Goal: Information Seeking & Learning: Learn about a topic

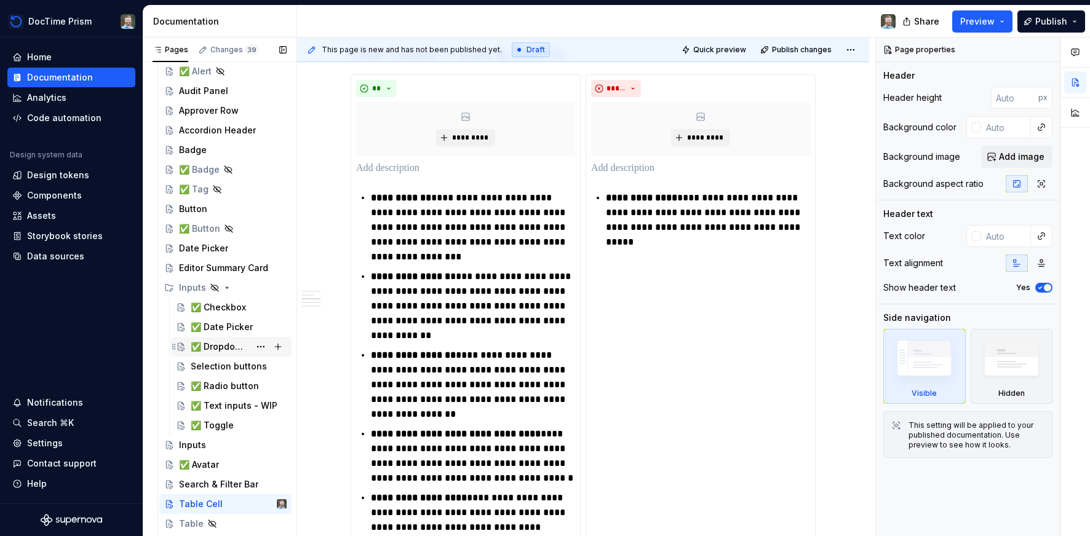
scroll to position [95, 0]
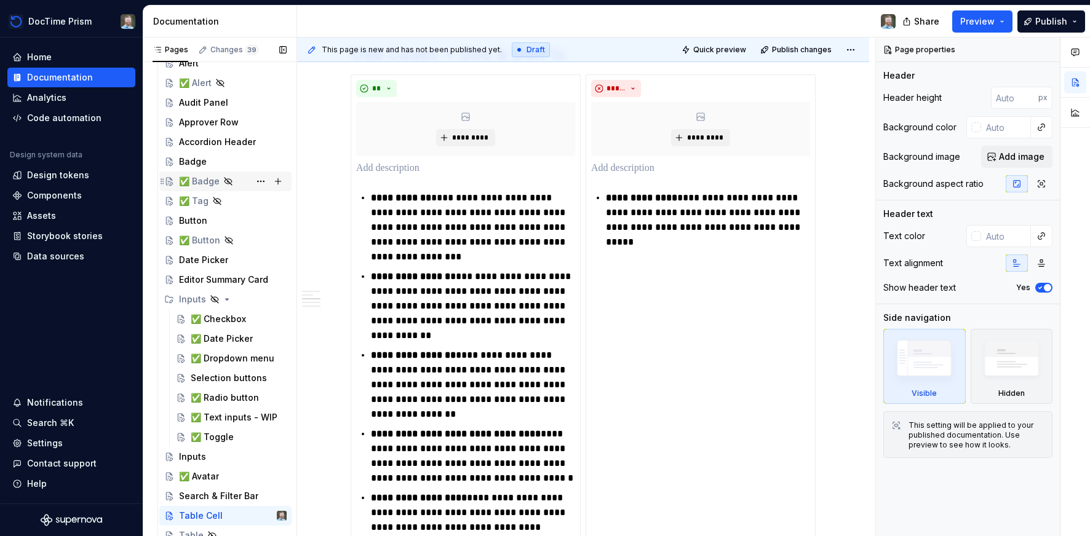
click at [207, 182] on div "✅ Badge" at bounding box center [199, 181] width 41 height 12
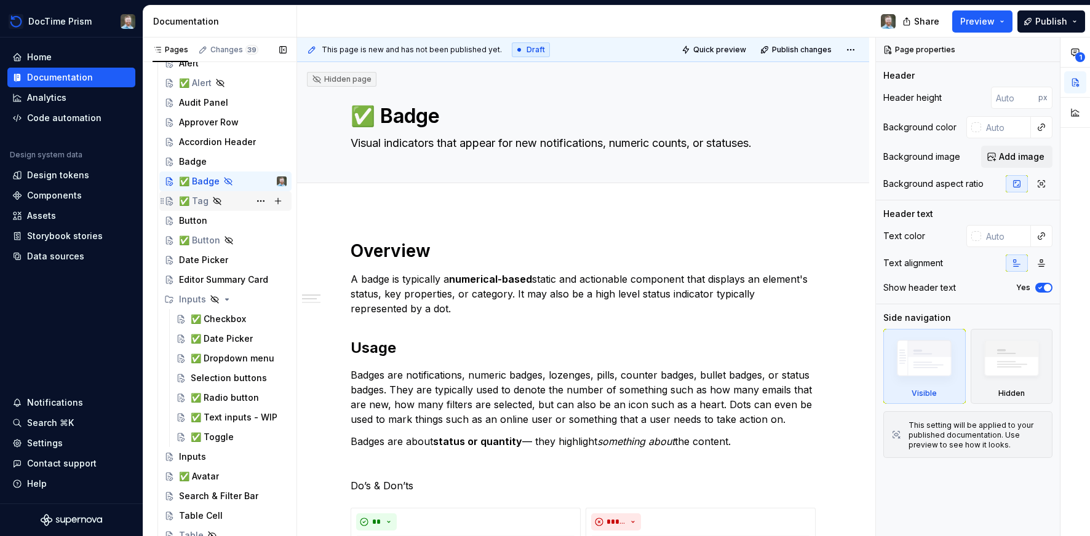
click at [200, 205] on div "✅ Tag" at bounding box center [194, 201] width 30 height 12
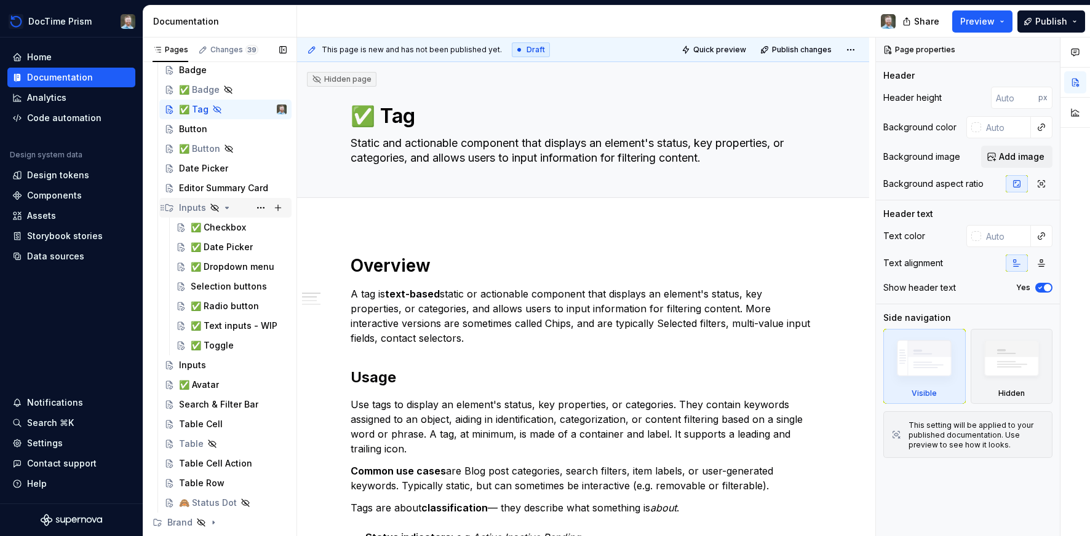
scroll to position [199, 0]
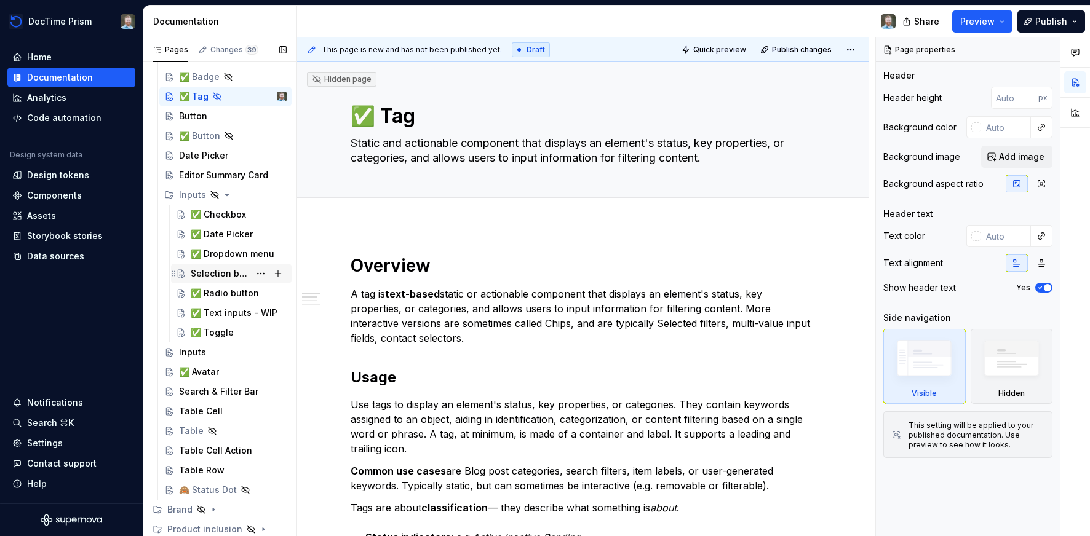
click at [242, 275] on div "Selection buttons" at bounding box center [220, 274] width 59 height 12
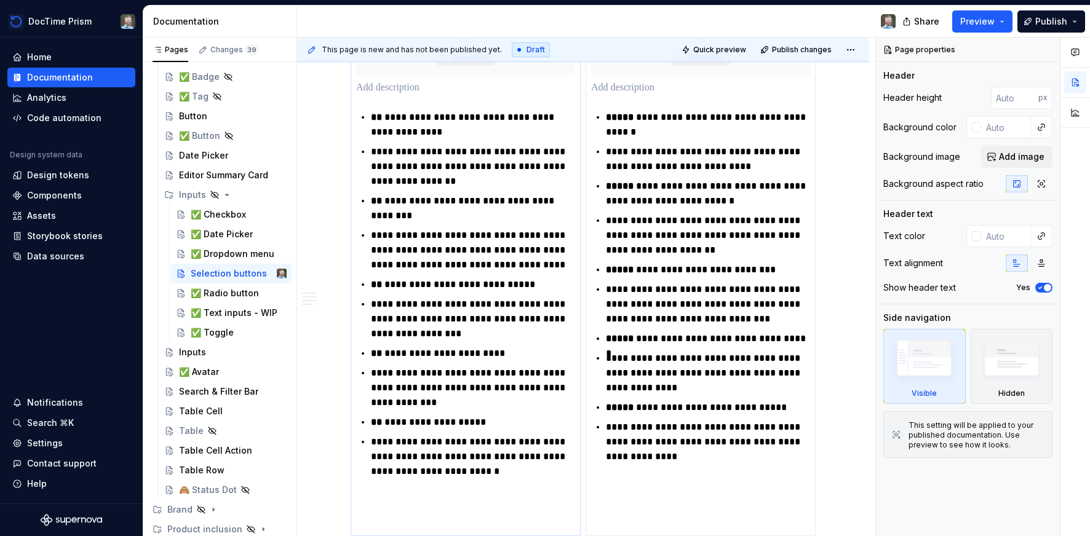
scroll to position [530, 0]
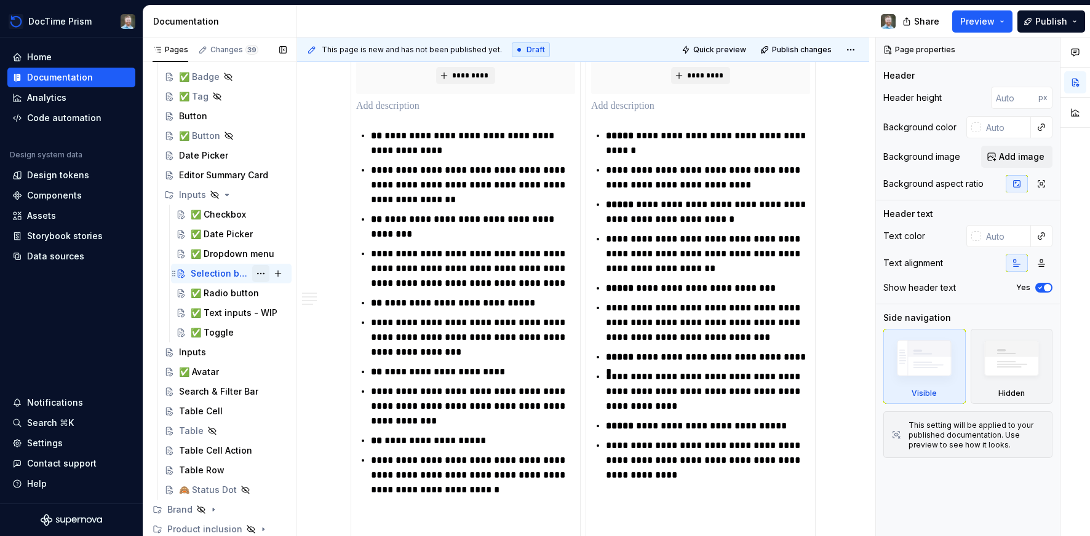
click at [263, 275] on button "Page tree" at bounding box center [260, 273] width 17 height 17
type textarea "*"
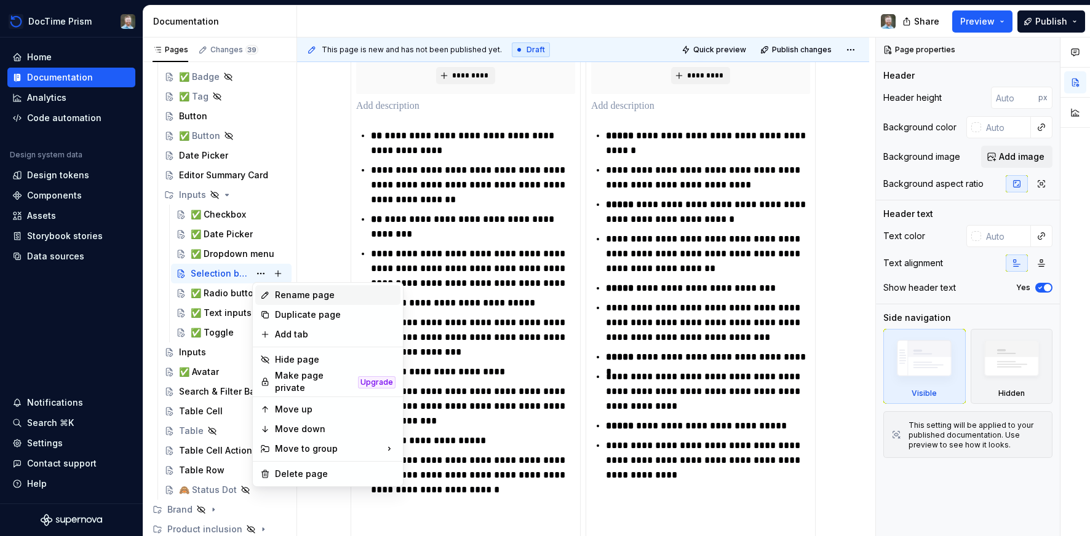
click at [282, 291] on div "Rename page" at bounding box center [335, 295] width 121 height 12
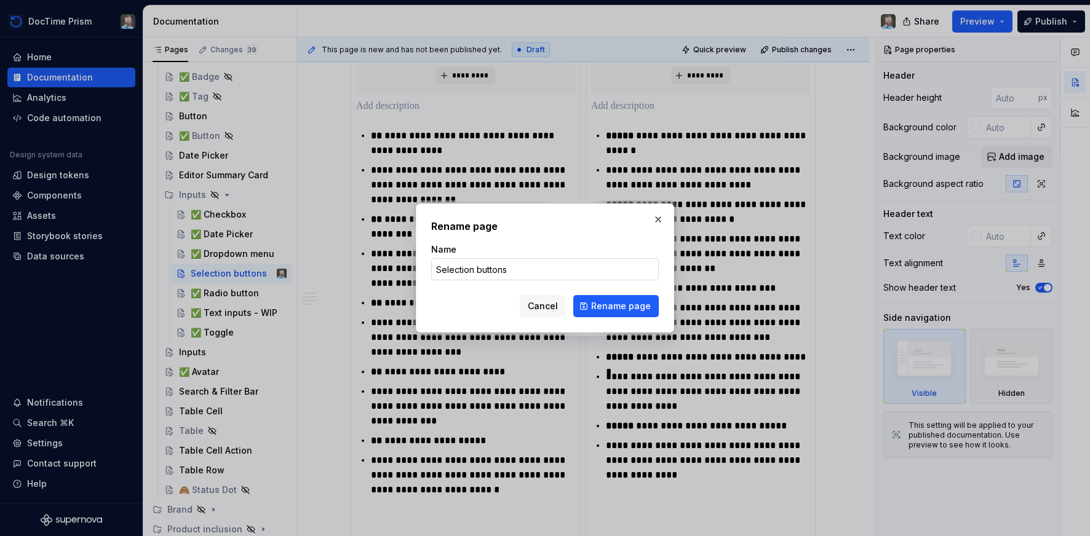
drag, startPoint x: 432, startPoint y: 270, endPoint x: 452, endPoint y: 267, distance: 19.9
click at [433, 269] on input "Selection buttons" at bounding box center [545, 269] width 228 height 22
type input "✅ Selection buttons"
click at [595, 307] on span "Rename page" at bounding box center [621, 306] width 60 height 12
type textarea "*"
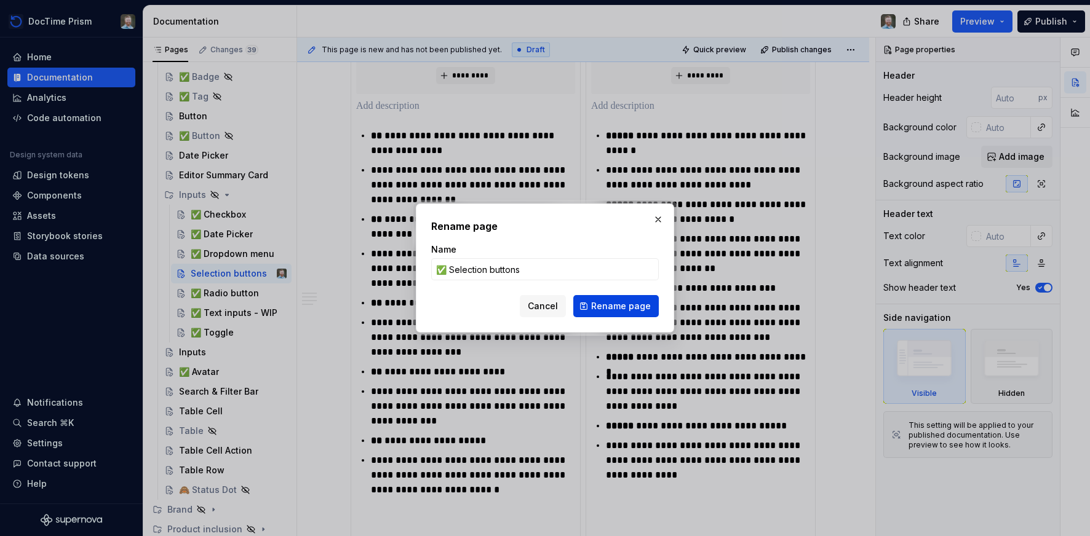
type textarea "✅ Selection buttons"
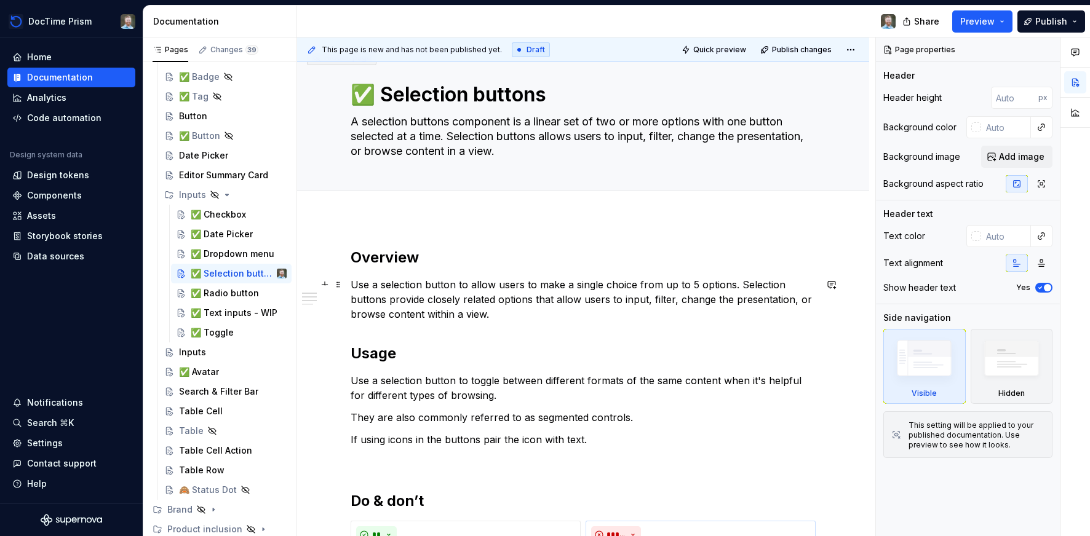
scroll to position [1, 0]
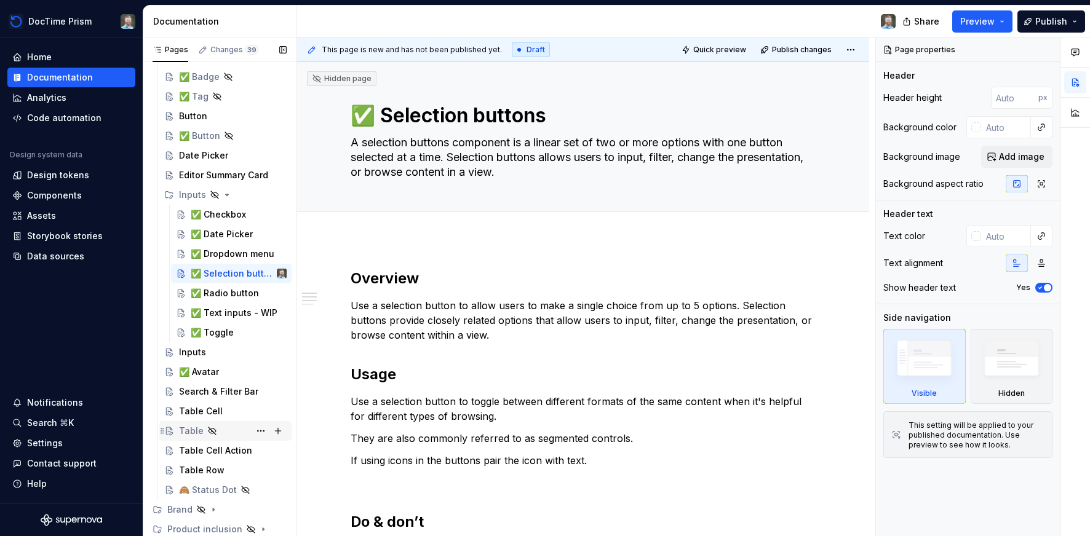
click at [183, 430] on div "Table" at bounding box center [191, 431] width 25 height 12
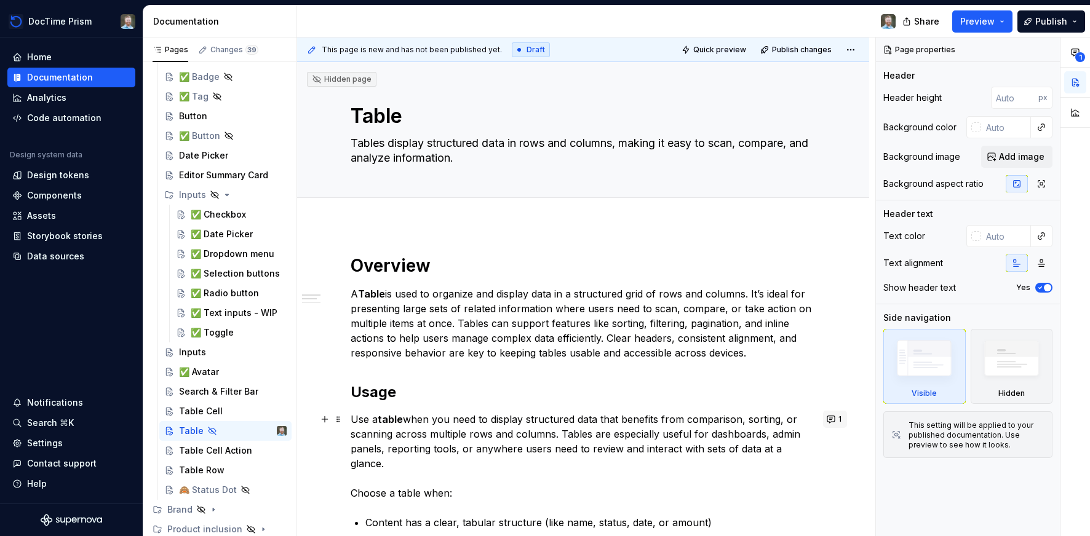
click at [835, 419] on button "1" at bounding box center [835, 419] width 24 height 17
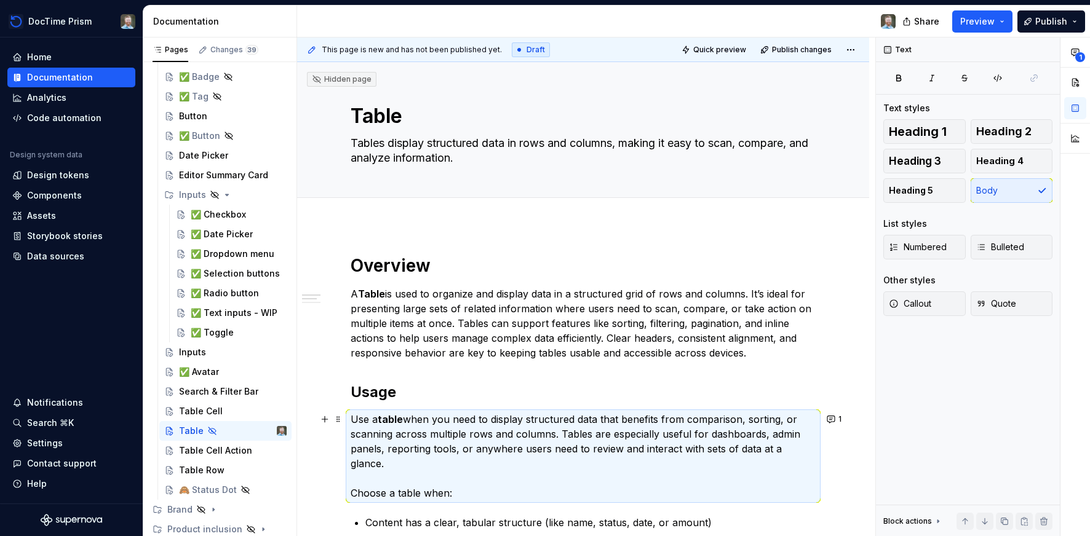
click at [486, 14] on div at bounding box center [601, 22] width 608 height 32
click at [1070, 54] on icon "button" at bounding box center [1075, 52] width 10 height 10
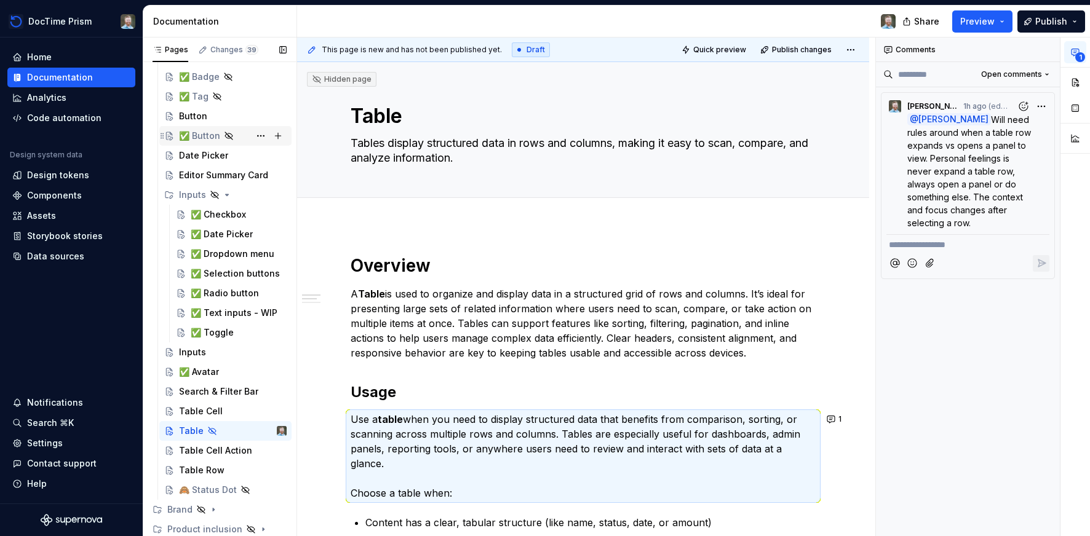
click at [206, 138] on div "✅ Button" at bounding box center [199, 136] width 41 height 12
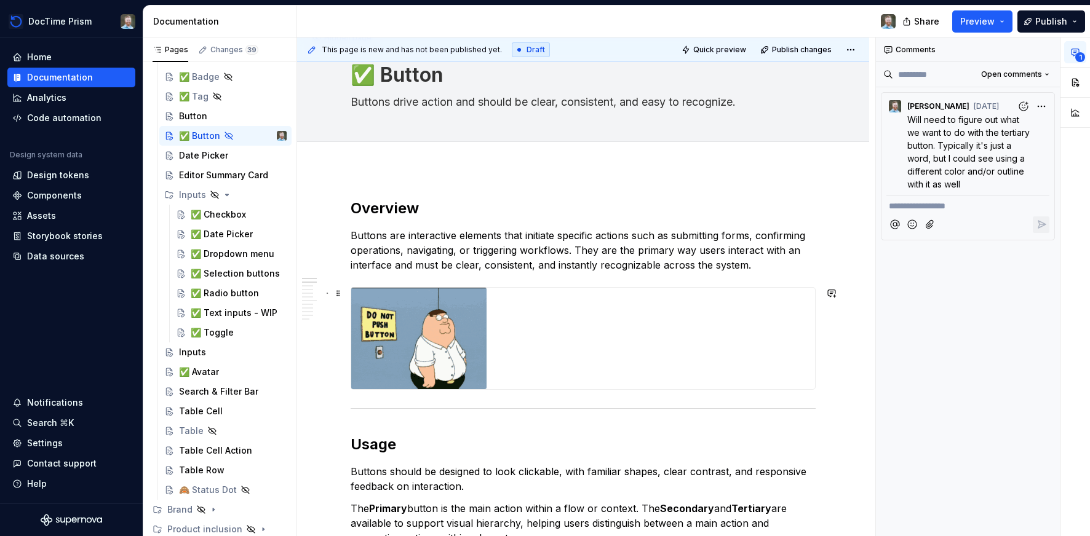
scroll to position [44, 0]
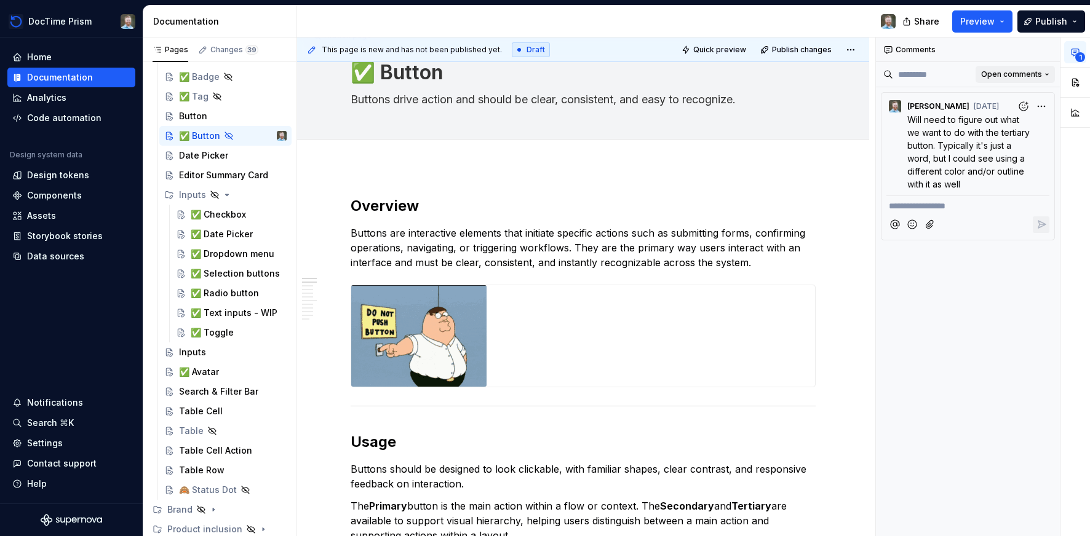
click at [1043, 73] on button "Open comments" at bounding box center [1014, 74] width 79 height 17
click at [1001, 98] on div "Open comments" at bounding box center [1007, 98] width 80 height 12
type textarea "*"
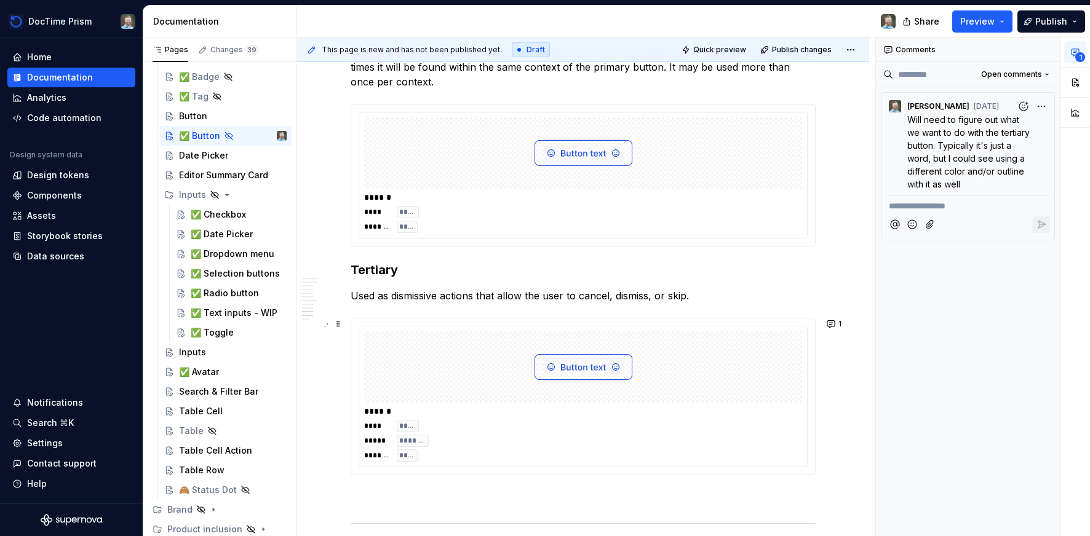
scroll to position [1628, 0]
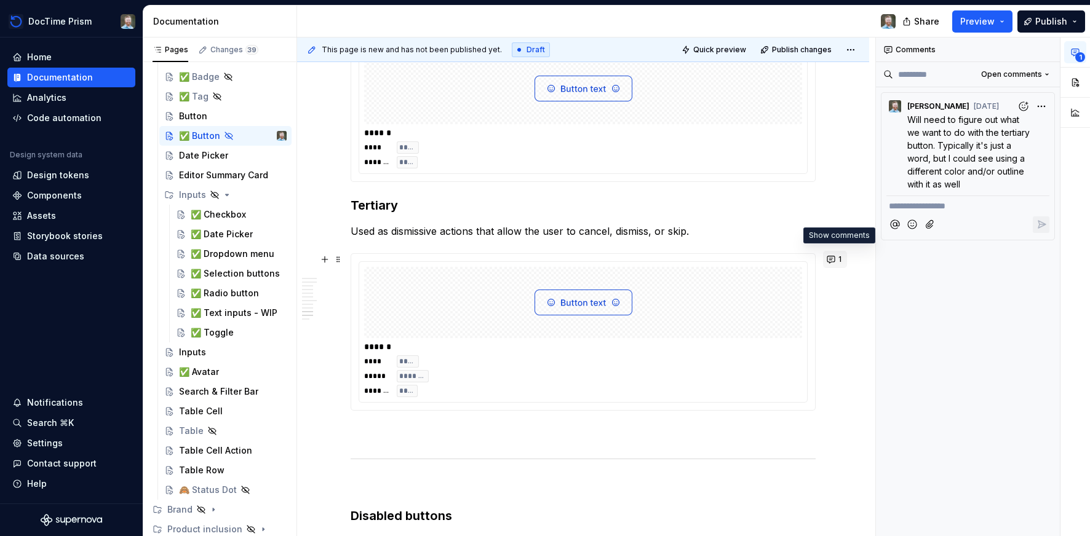
click at [834, 260] on button "1" at bounding box center [835, 259] width 24 height 17
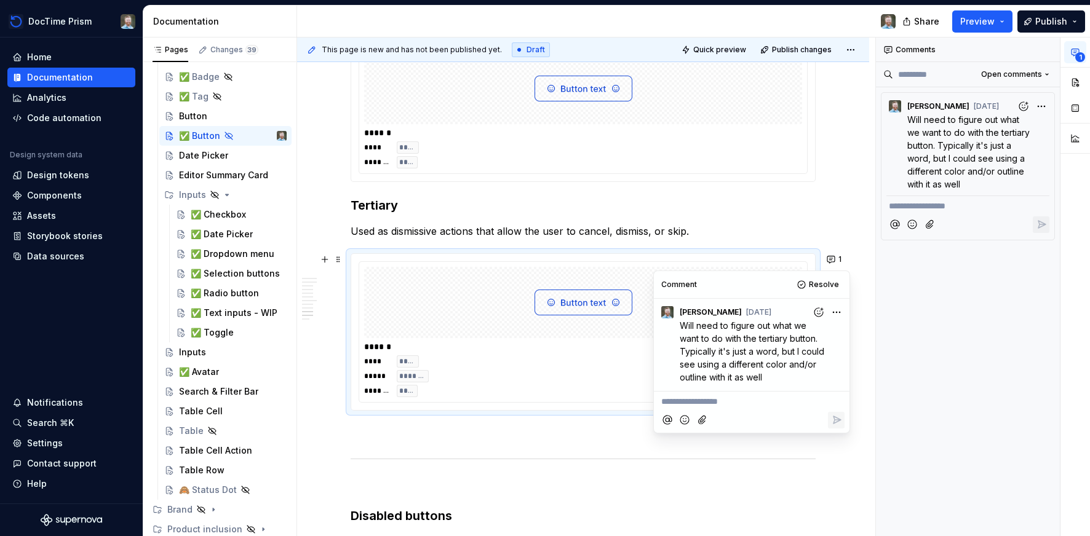
click at [686, 328] on span "Will need to figure out what we want to do with the tertiary button. Typically …" at bounding box center [753, 351] width 147 height 62
click at [832, 311] on html "DocTime Prism Home Documentation Analytics Code automation Design system data D…" at bounding box center [545, 268] width 1090 height 536
click at [811, 330] on span "Edit comment" at bounding box center [797, 335] width 58 height 12
click at [682, 326] on span "Will need to figure out what we want to do with the tertiary button. Typically …" at bounding box center [755, 351] width 151 height 62
click at [835, 393] on icon "Save" at bounding box center [836, 396] width 12 height 12
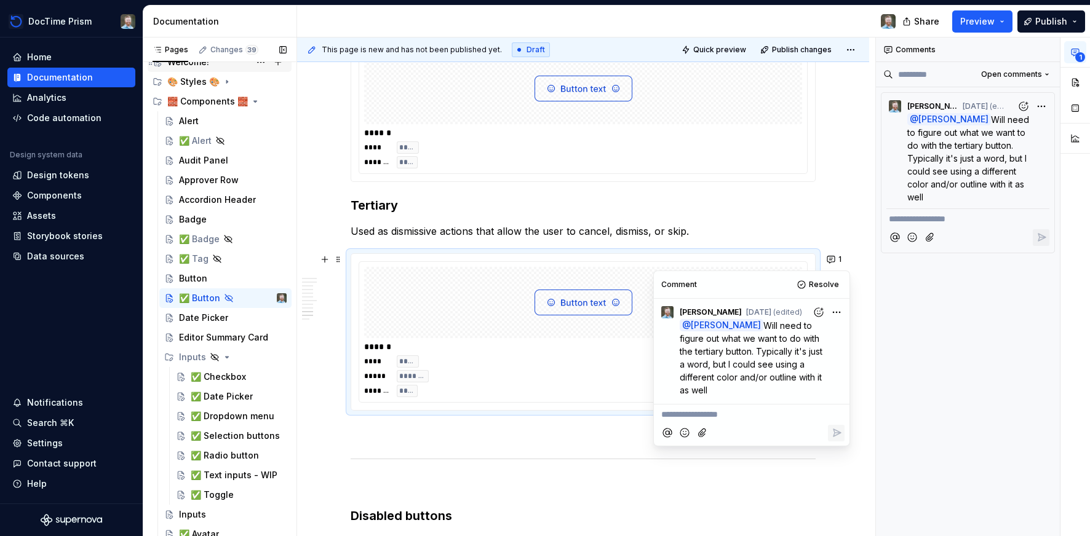
scroll to position [35, 0]
click at [204, 142] on div "✅ Alert" at bounding box center [195, 143] width 33 height 12
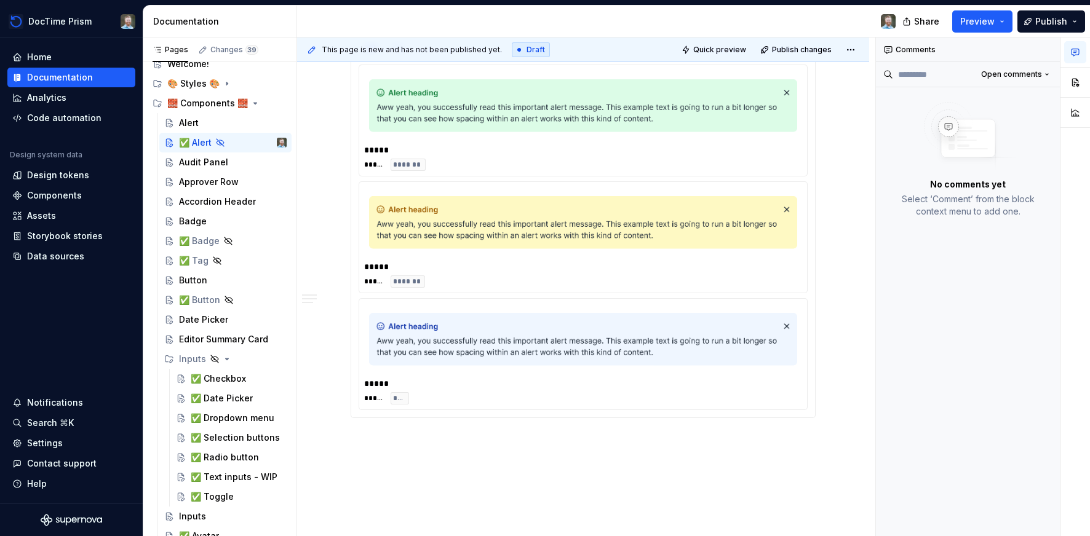
scroll to position [1462, 0]
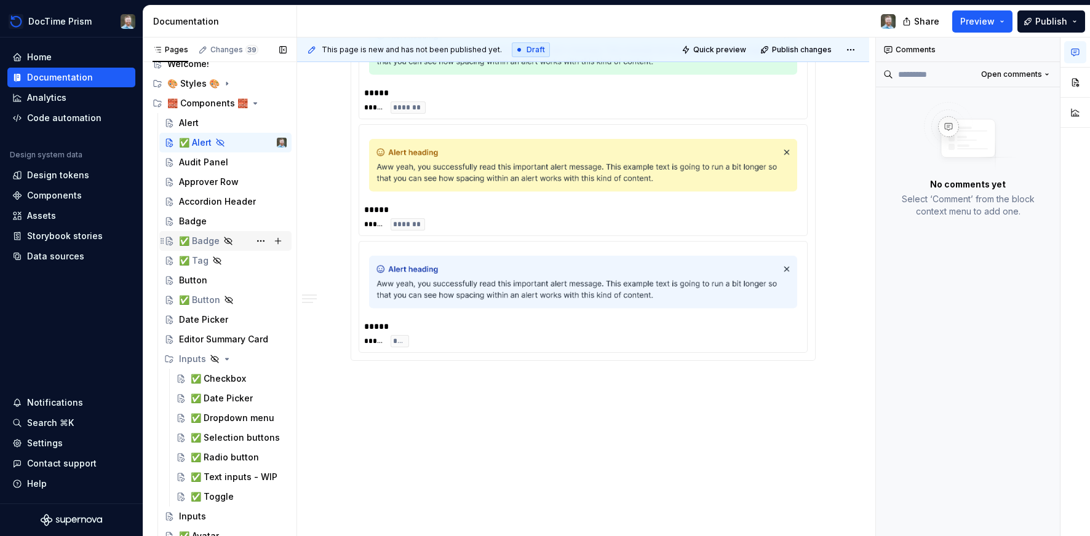
click at [199, 240] on div "✅ Badge" at bounding box center [199, 241] width 41 height 12
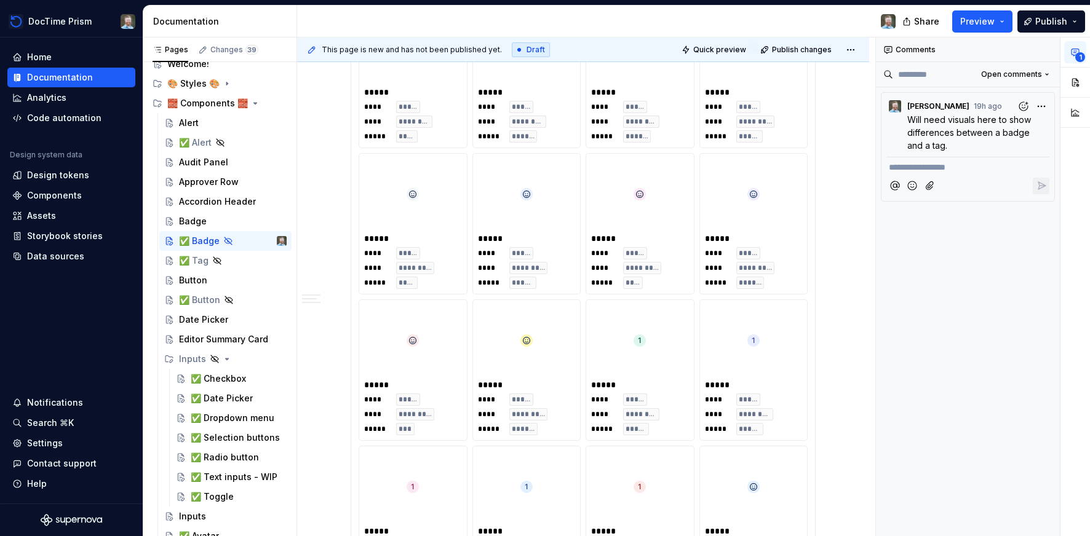
scroll to position [1410, 0]
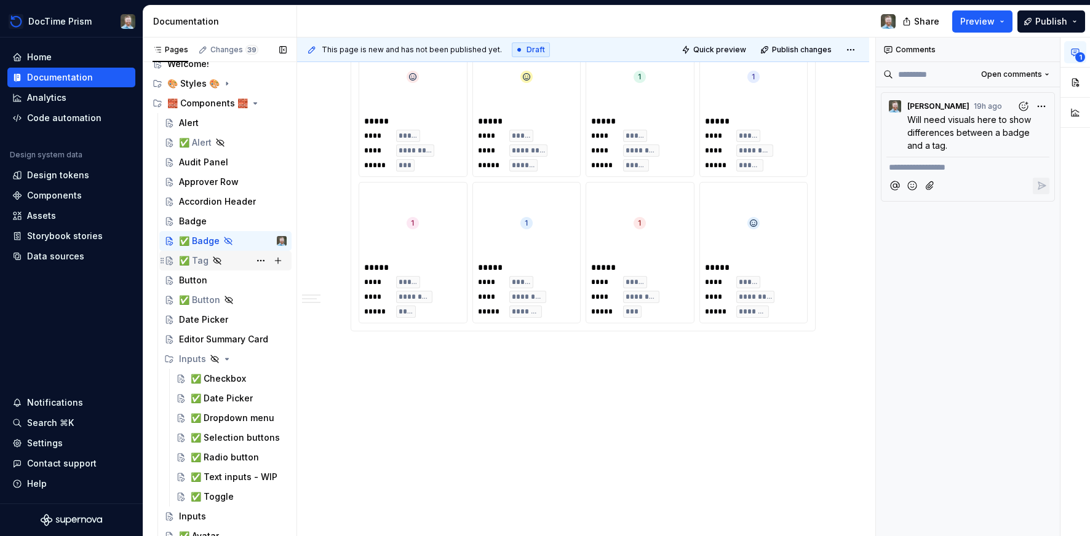
click at [191, 260] on div "✅ Tag" at bounding box center [194, 261] width 30 height 12
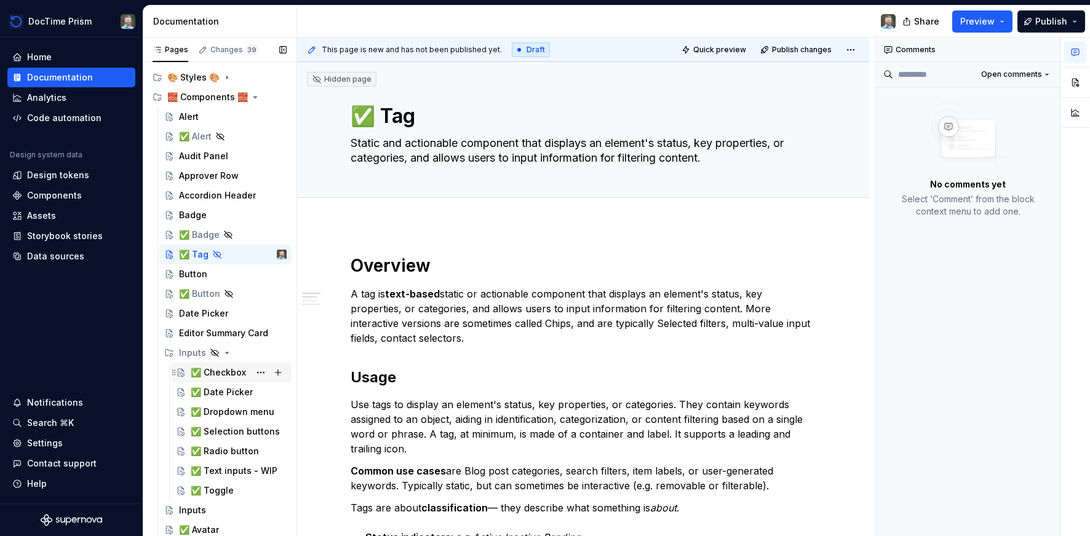
click at [207, 371] on div "✅ Checkbox" at bounding box center [218, 373] width 55 height 12
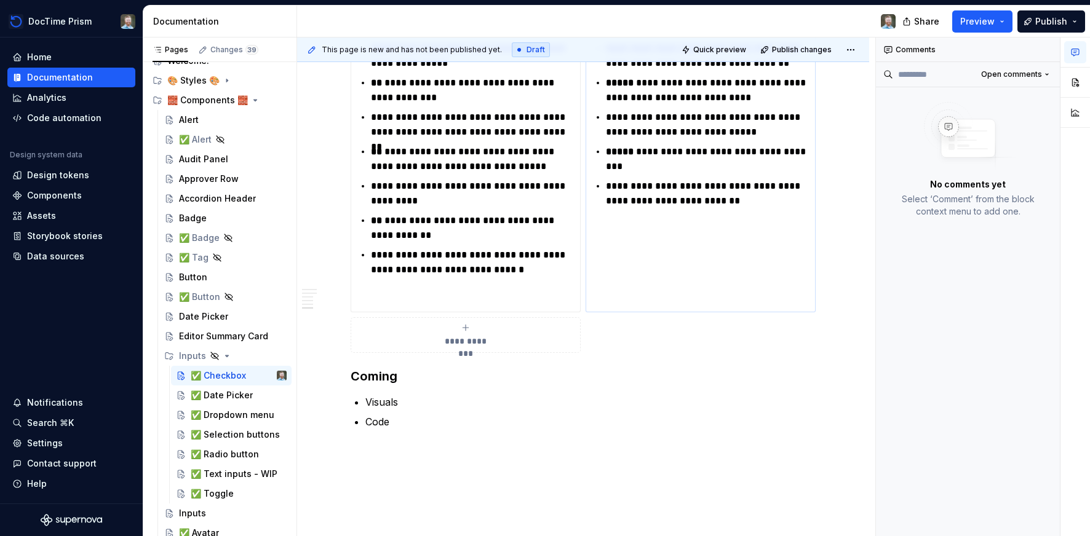
scroll to position [1250, 0]
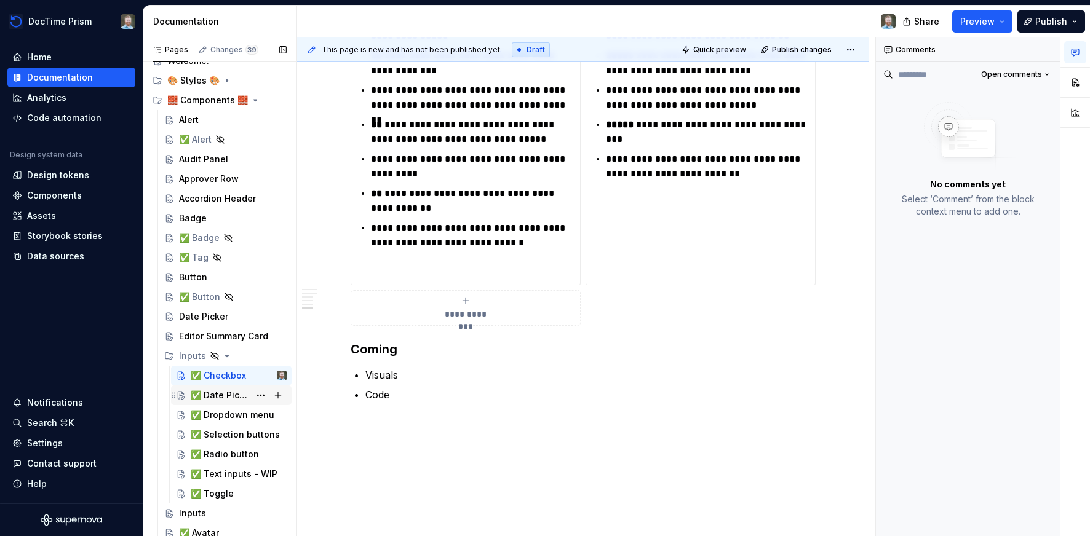
click at [222, 395] on div "✅ Date Picker" at bounding box center [220, 395] width 59 height 12
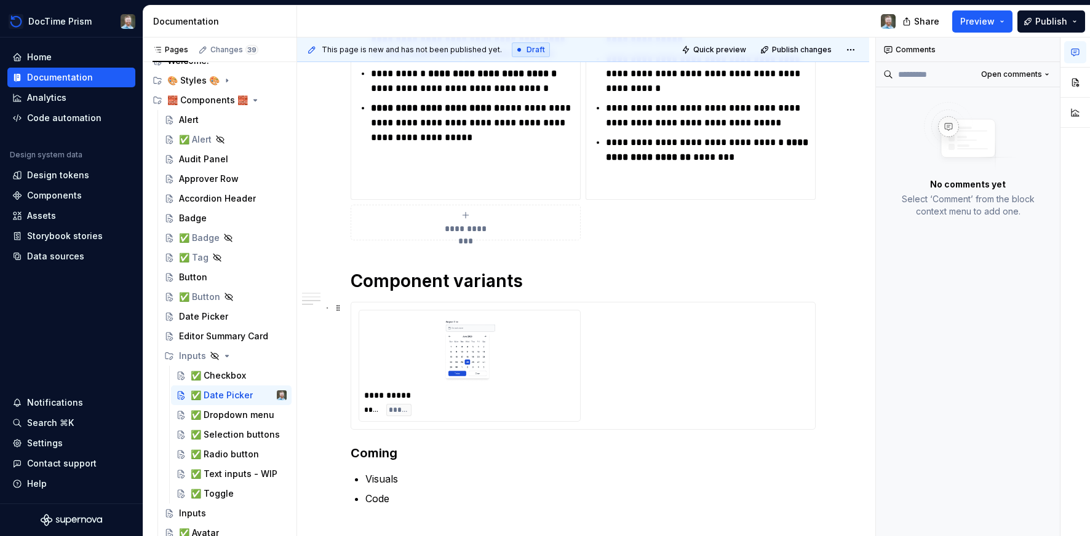
scroll to position [755, 0]
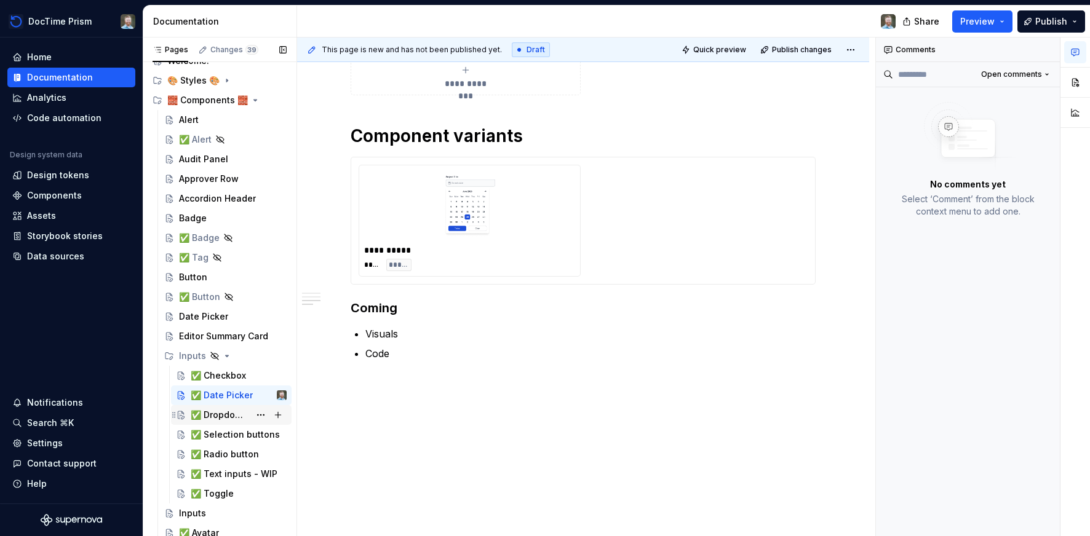
click at [212, 416] on div "✅ Dropdown menu" at bounding box center [220, 415] width 59 height 12
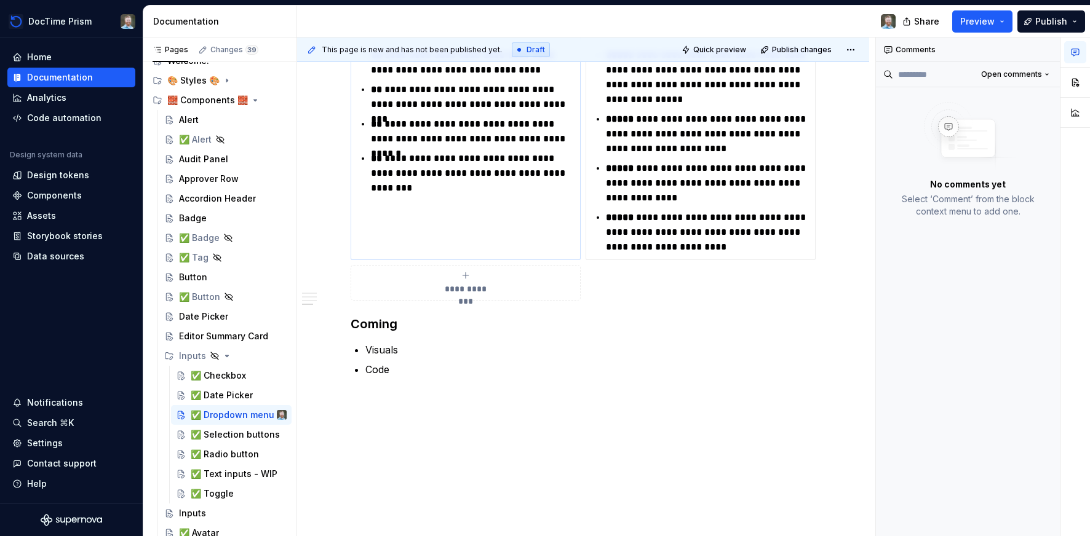
scroll to position [761, 0]
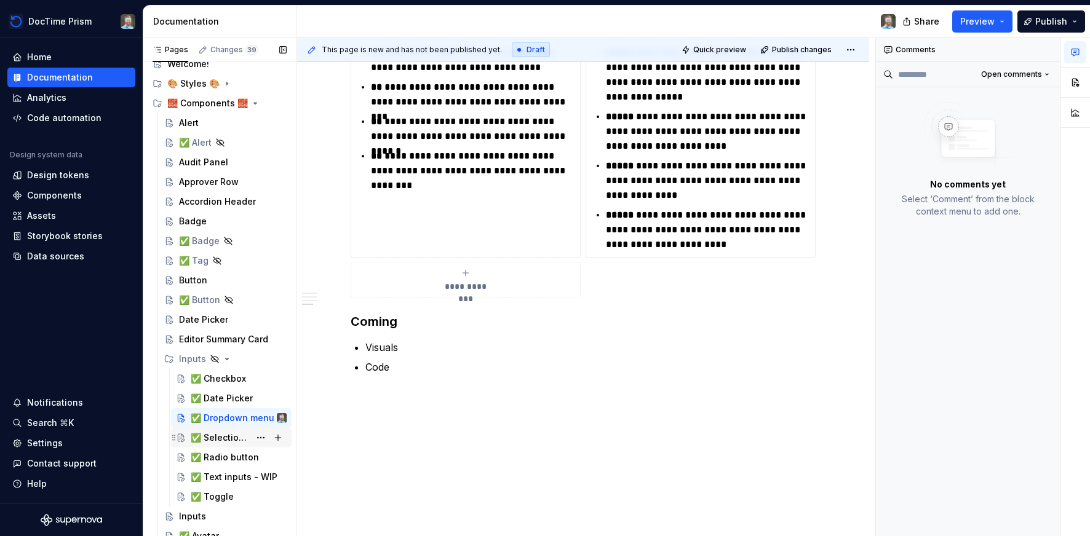
click at [205, 443] on div "✅ Selection buttons" at bounding box center [220, 438] width 59 height 12
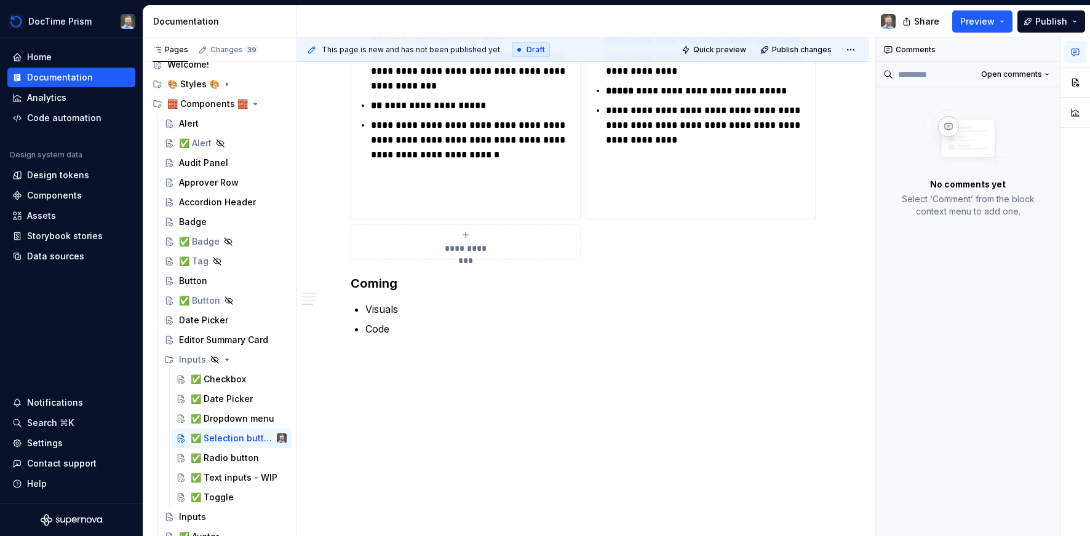
scroll to position [870, 0]
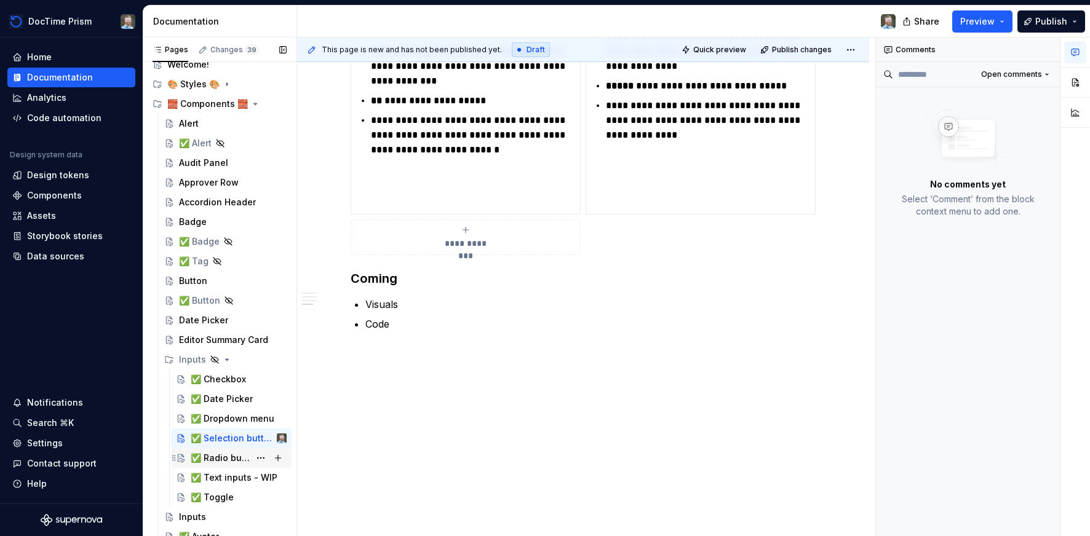
click at [223, 459] on div "✅ Radio button" at bounding box center [220, 458] width 59 height 12
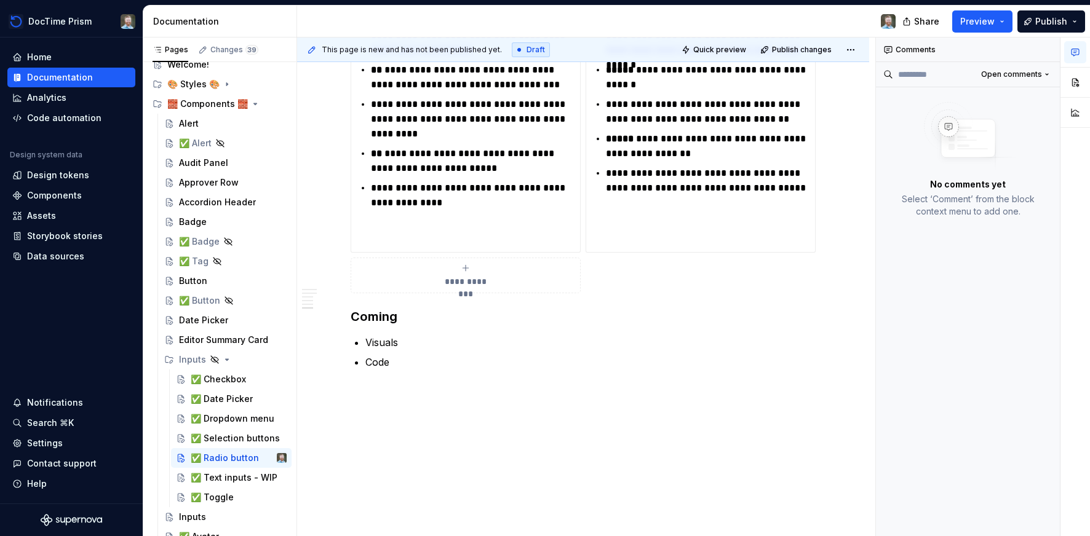
scroll to position [1424, 0]
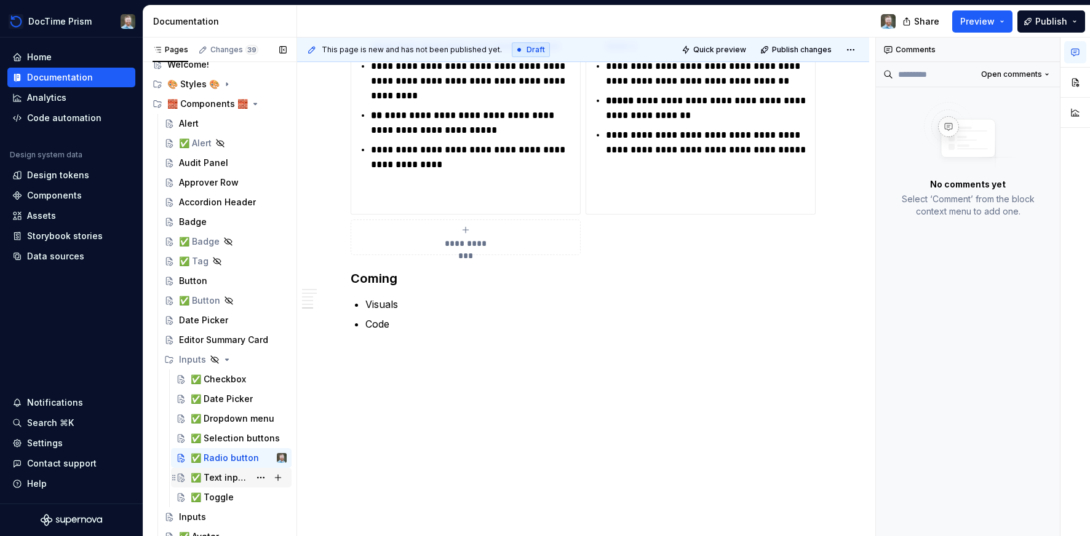
click at [200, 474] on div "✅ Text inputs - WIP" at bounding box center [220, 478] width 59 height 12
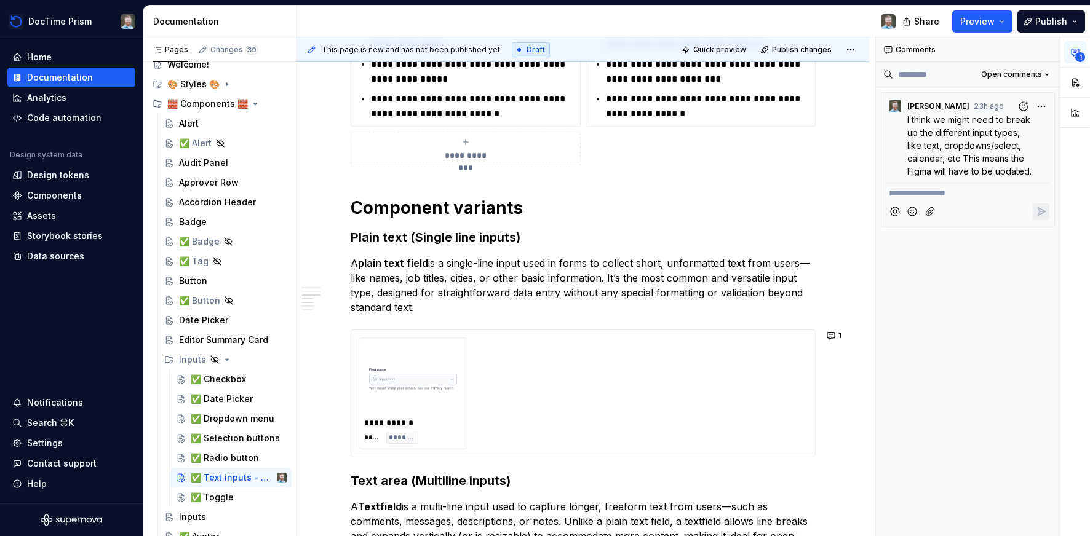
scroll to position [1112, 0]
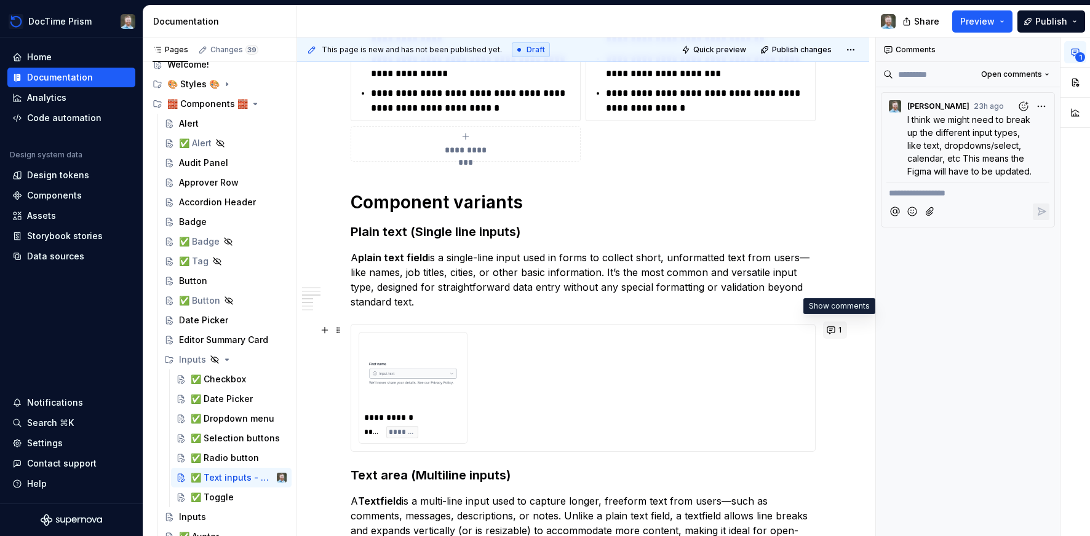
click at [836, 334] on button "1" at bounding box center [835, 330] width 24 height 17
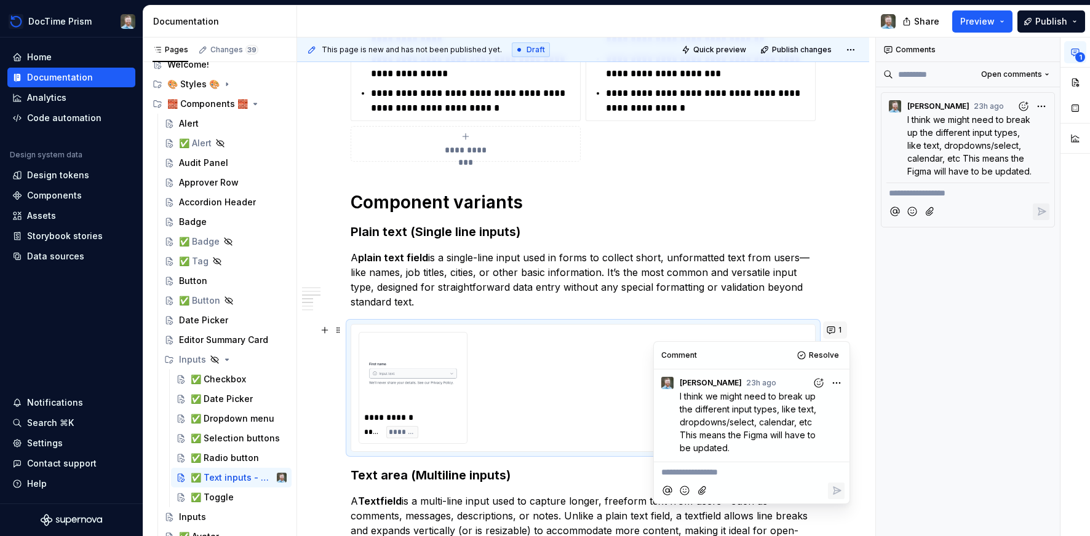
type textarea "*"
click at [678, 401] on div "I think we might need to break up the different input types, like text, dropdow…" at bounding box center [752, 422] width 186 height 65
click at [833, 384] on html "DocTime Prism Home Documentation Analytics Code automation Design system data D…" at bounding box center [545, 268] width 1090 height 536
click at [804, 407] on span "Edit comment" at bounding box center [797, 406] width 58 height 12
click at [680, 396] on span "I think we might need to break up the different input types, like text, dropdow…" at bounding box center [756, 422] width 152 height 62
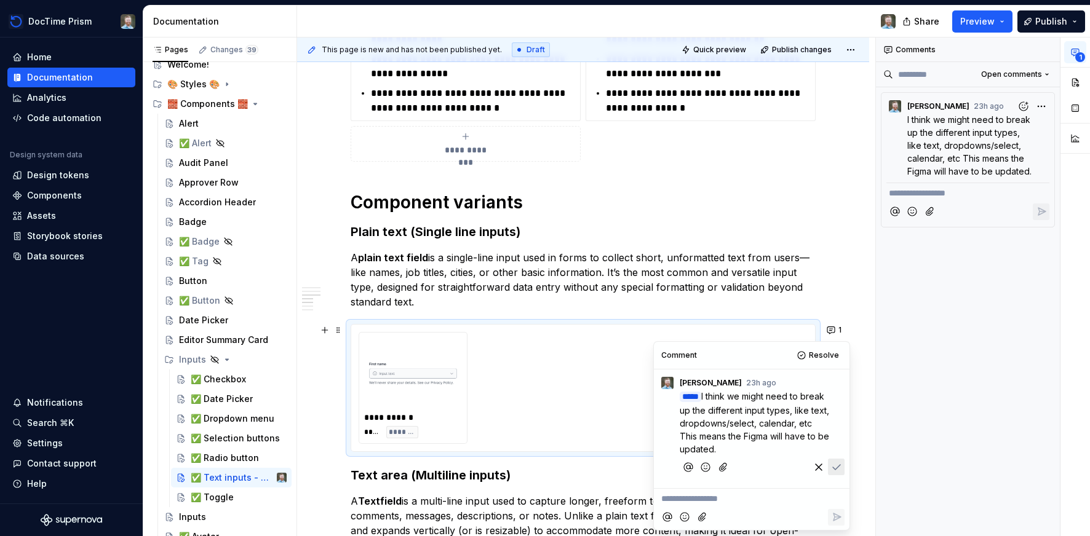
click at [836, 461] on icon "Save" at bounding box center [836, 467] width 12 height 12
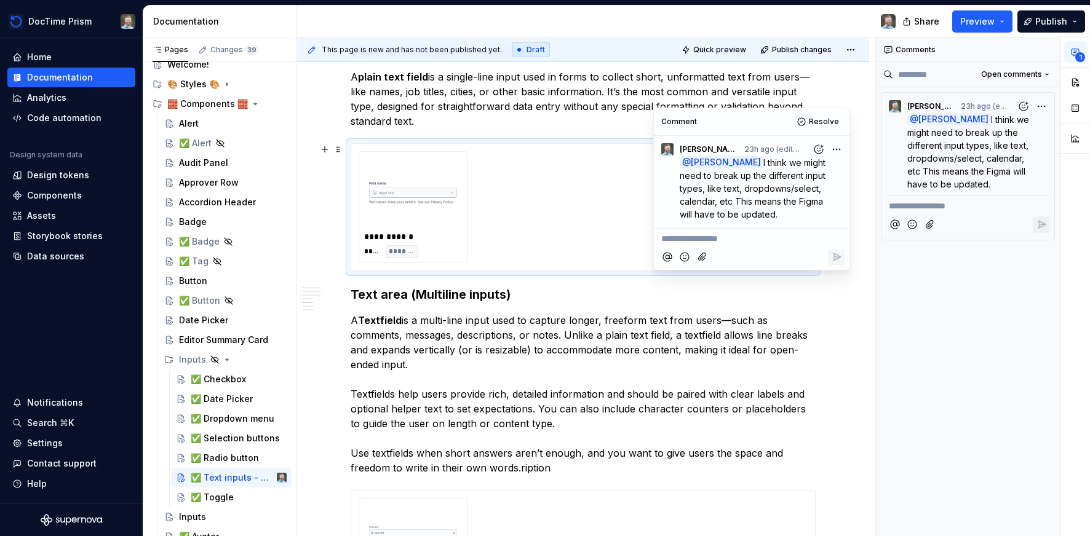
scroll to position [1368, 0]
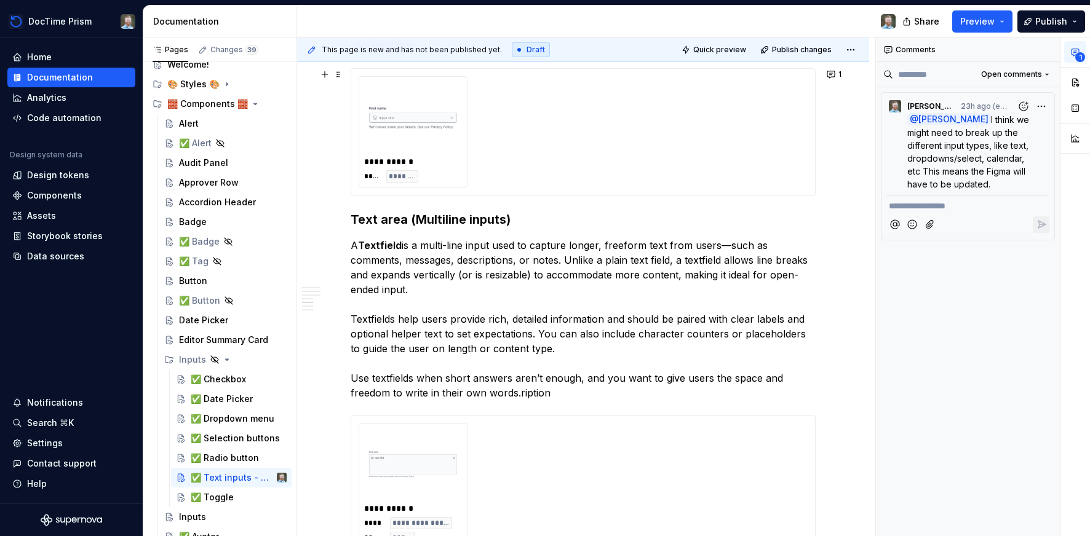
click at [725, 299] on p "A Textfield is a multi-line input used to capture longer, freeform text from us…" at bounding box center [583, 319] width 465 height 162
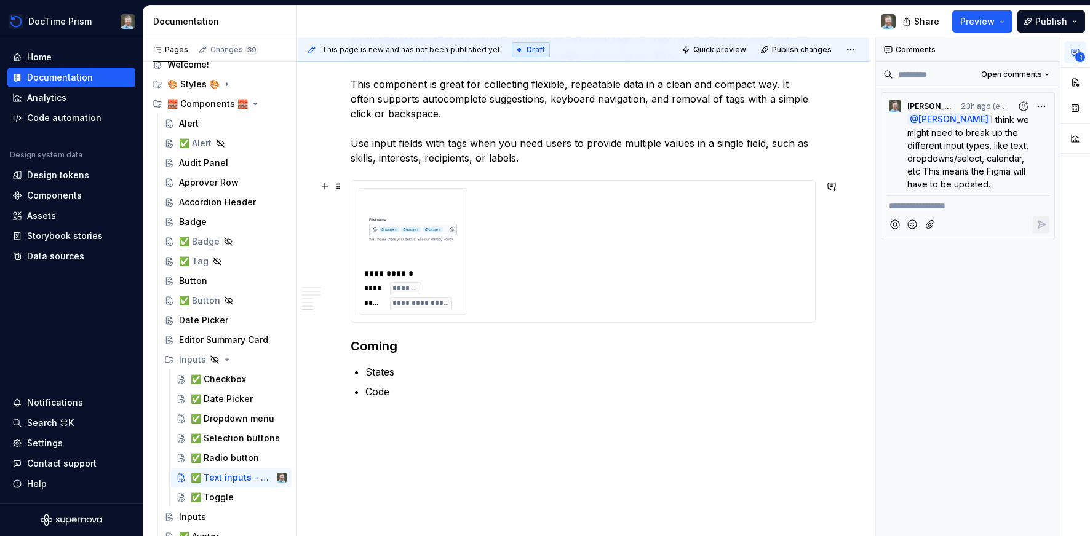
scroll to position [1972, 0]
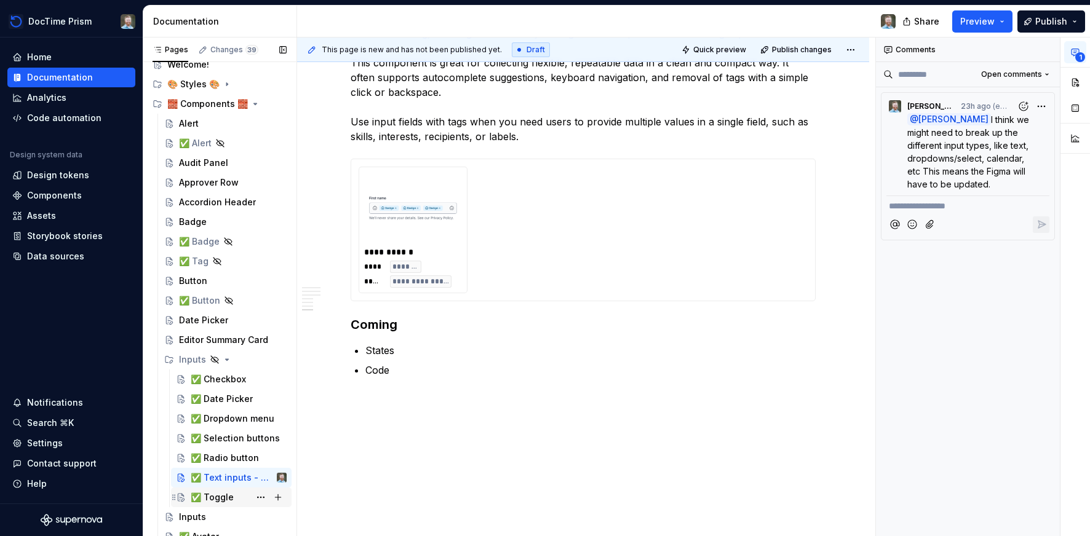
click at [228, 497] on div "✅ Toggle" at bounding box center [212, 497] width 43 height 12
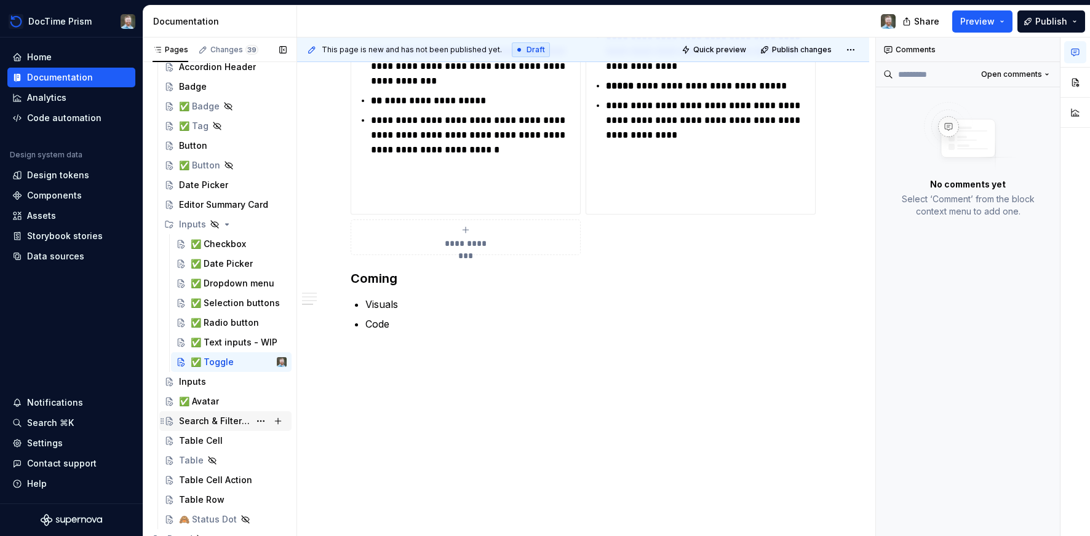
scroll to position [199, 0]
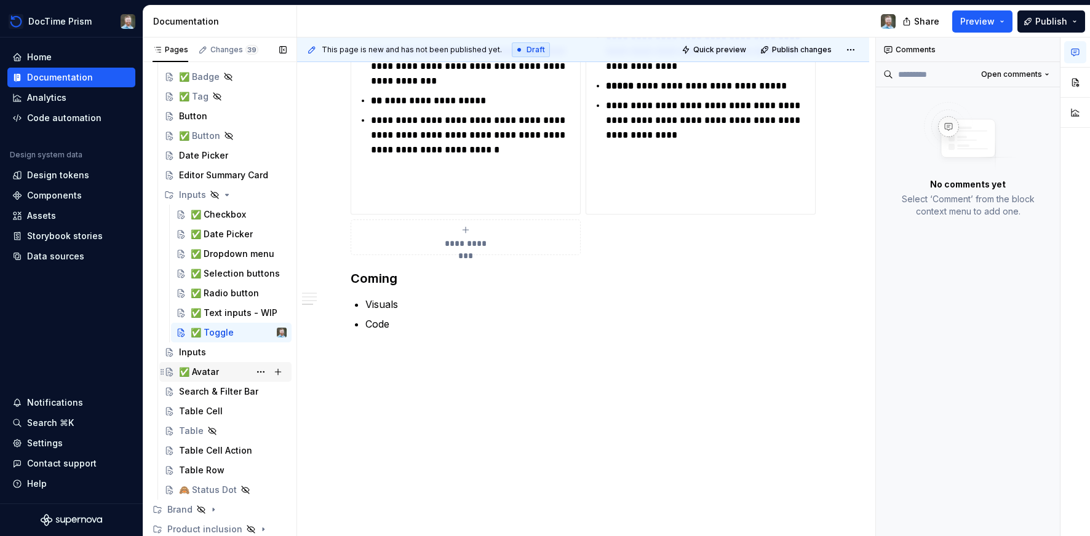
click at [196, 374] on div "✅ Avatar" at bounding box center [199, 372] width 40 height 12
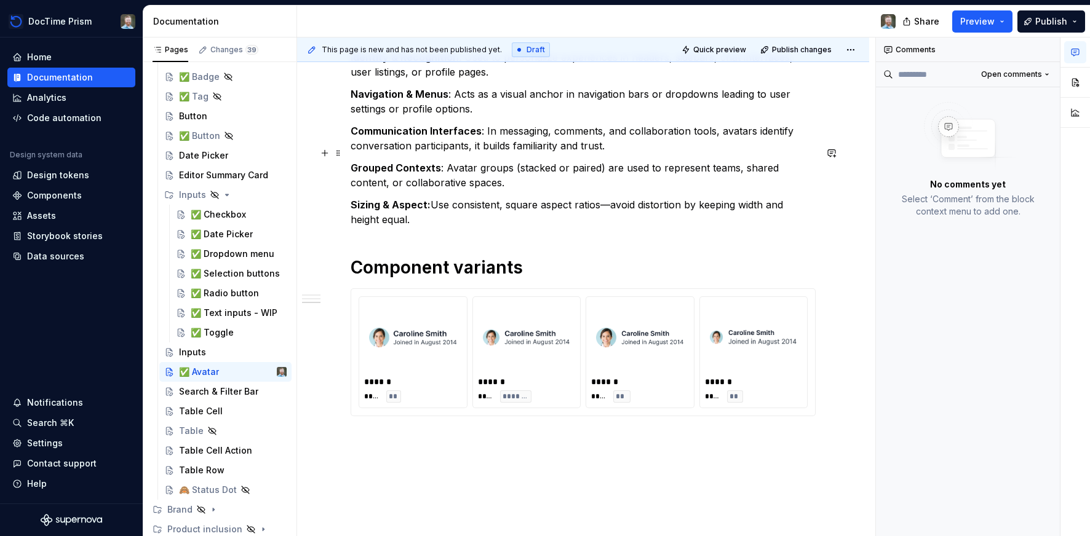
scroll to position [582, 0]
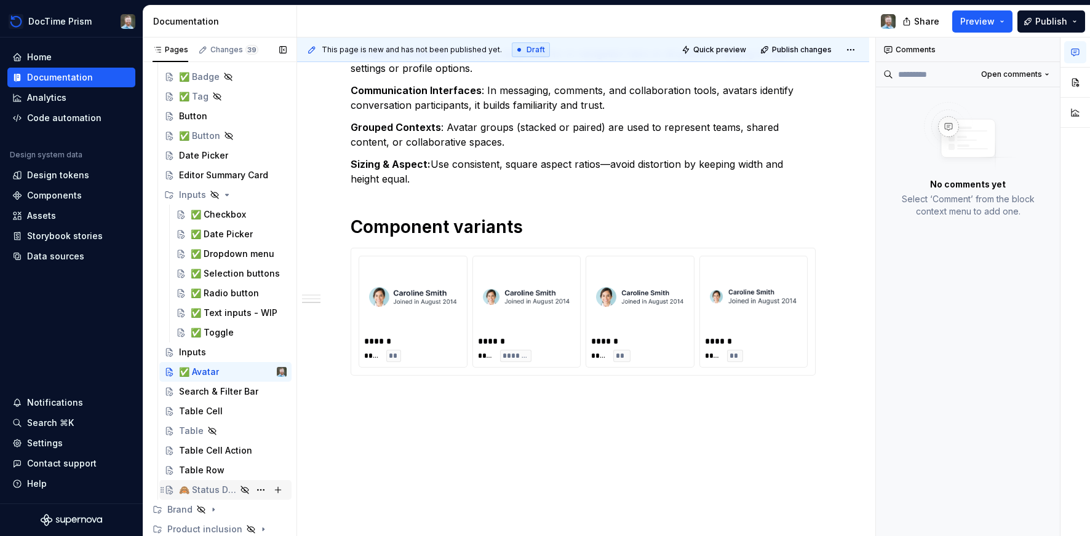
click at [208, 486] on div "🙈 Status Dot" at bounding box center [207, 490] width 57 height 12
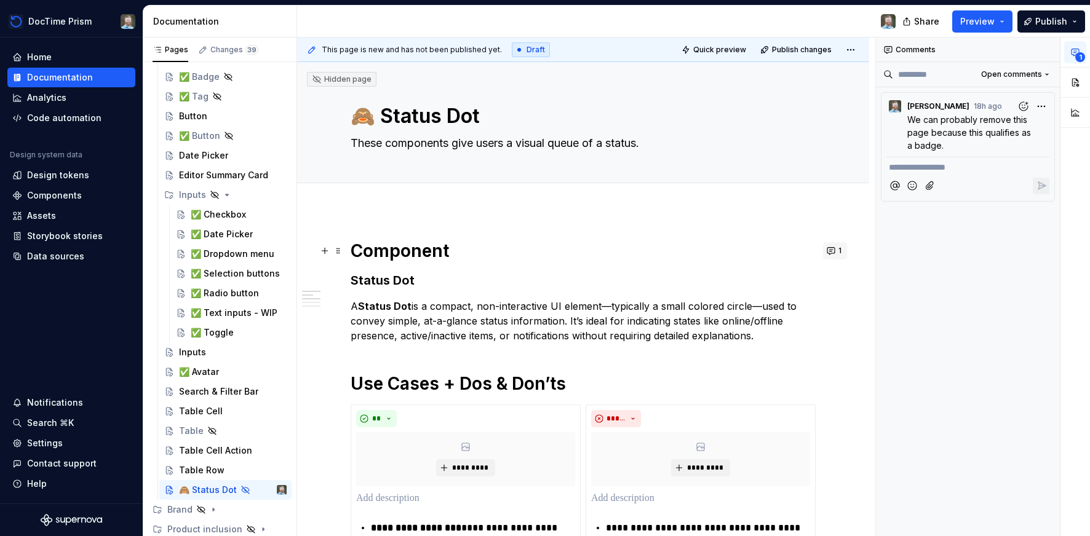
type textarea "*"
click at [835, 252] on button "1" at bounding box center [835, 250] width 24 height 17
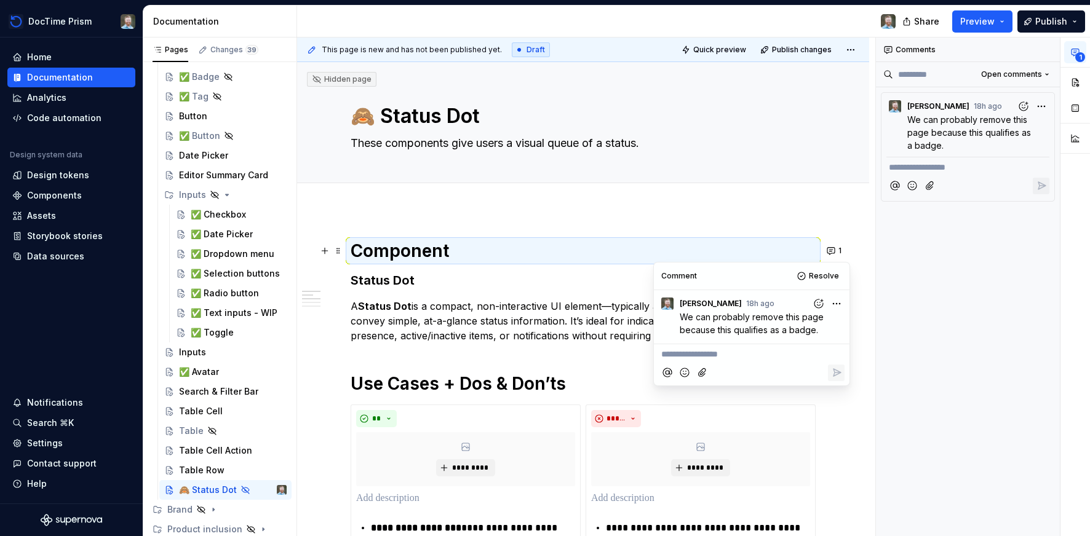
click at [833, 301] on html "DocTime Prism Home Documentation Analytics Code automation Design system data D…" at bounding box center [545, 268] width 1090 height 536
click at [801, 321] on span "Edit comment" at bounding box center [797, 326] width 58 height 12
click at [680, 319] on span "We can probably remove this page because this qualifies as a badge." at bounding box center [753, 323] width 146 height 23
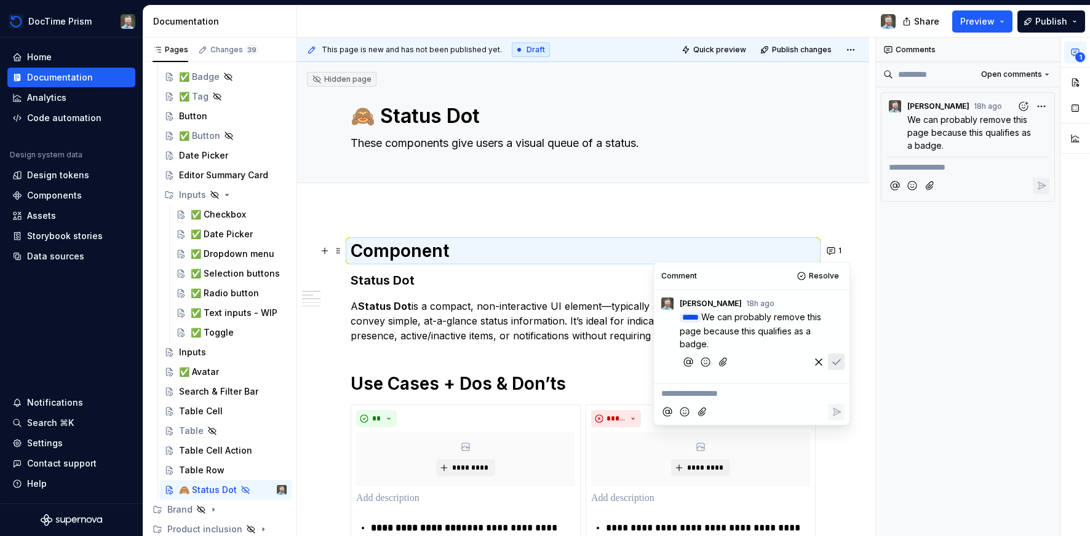
click at [840, 354] on button "Save" at bounding box center [836, 362] width 17 height 17
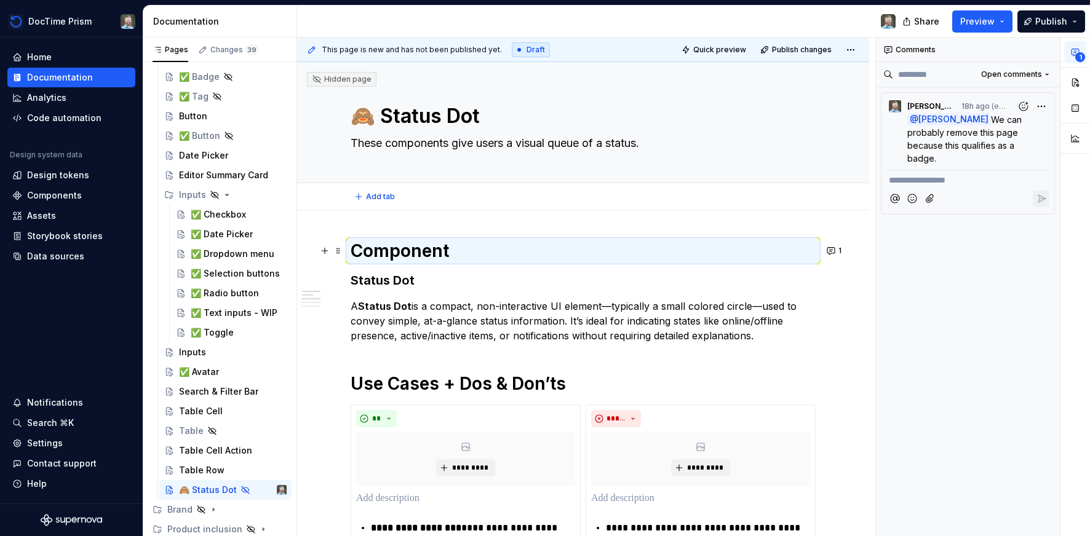
click at [787, 203] on div "Add tab" at bounding box center [583, 196] width 465 height 17
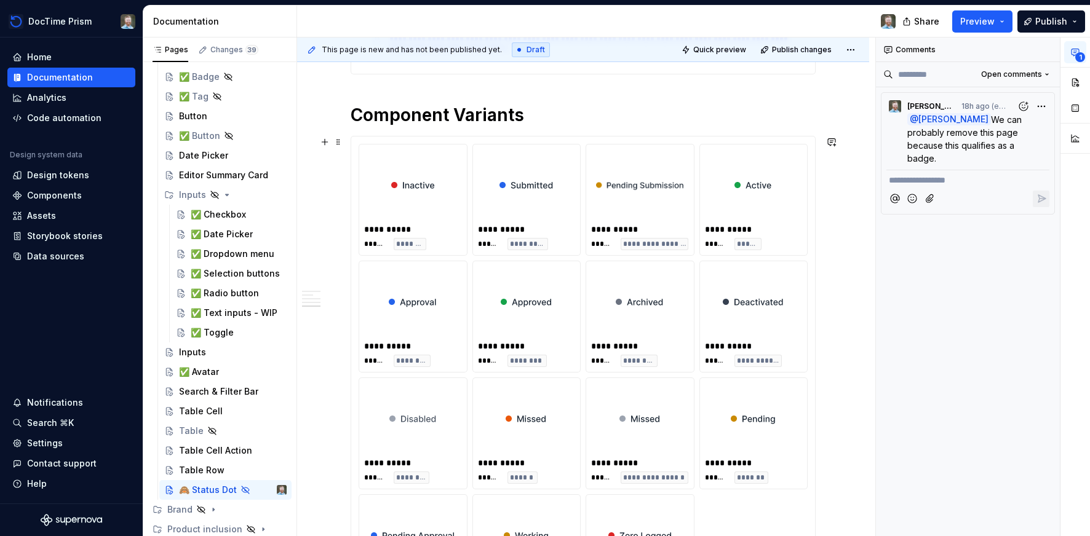
scroll to position [1087, 0]
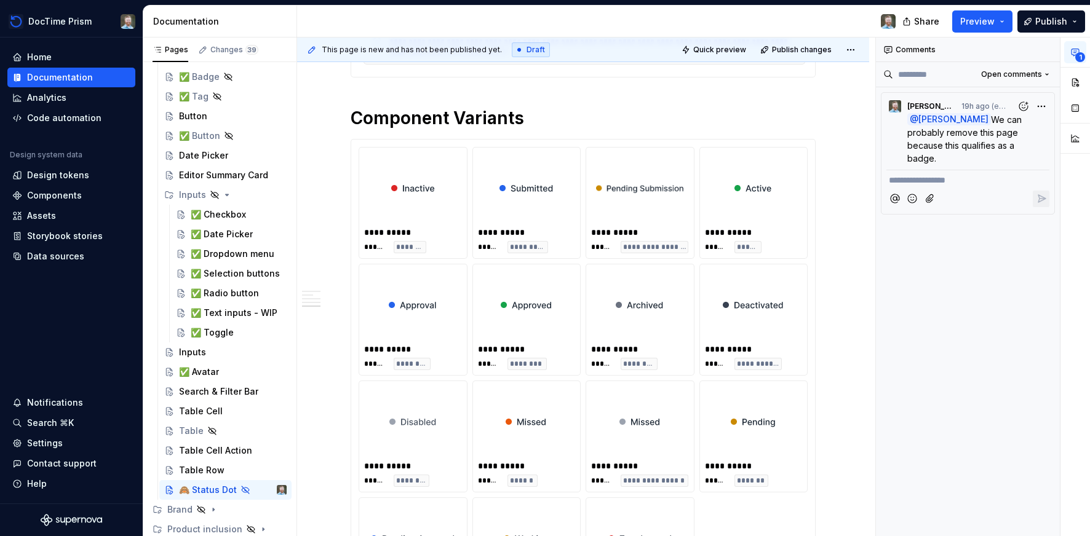
type textarea "*"
